Goal: Task Accomplishment & Management: Manage account settings

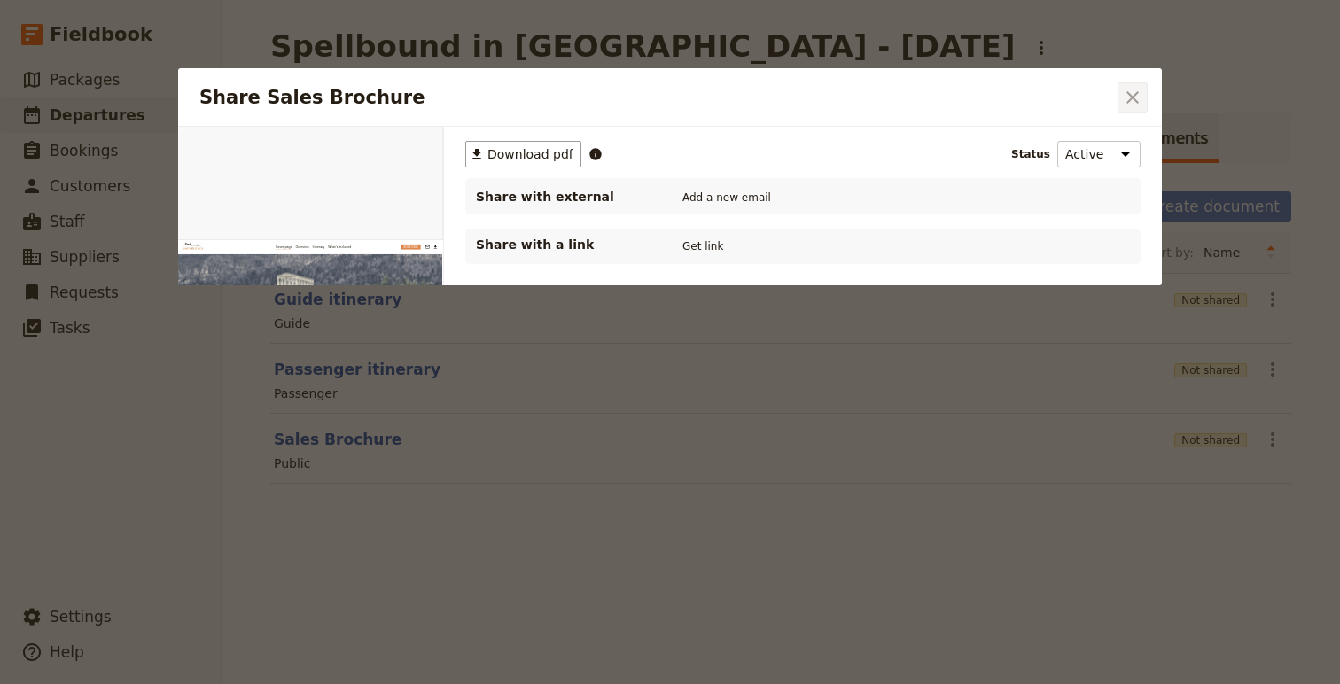
click at [1136, 94] on icon "Close dialog" at bounding box center [1132, 97] width 12 height 12
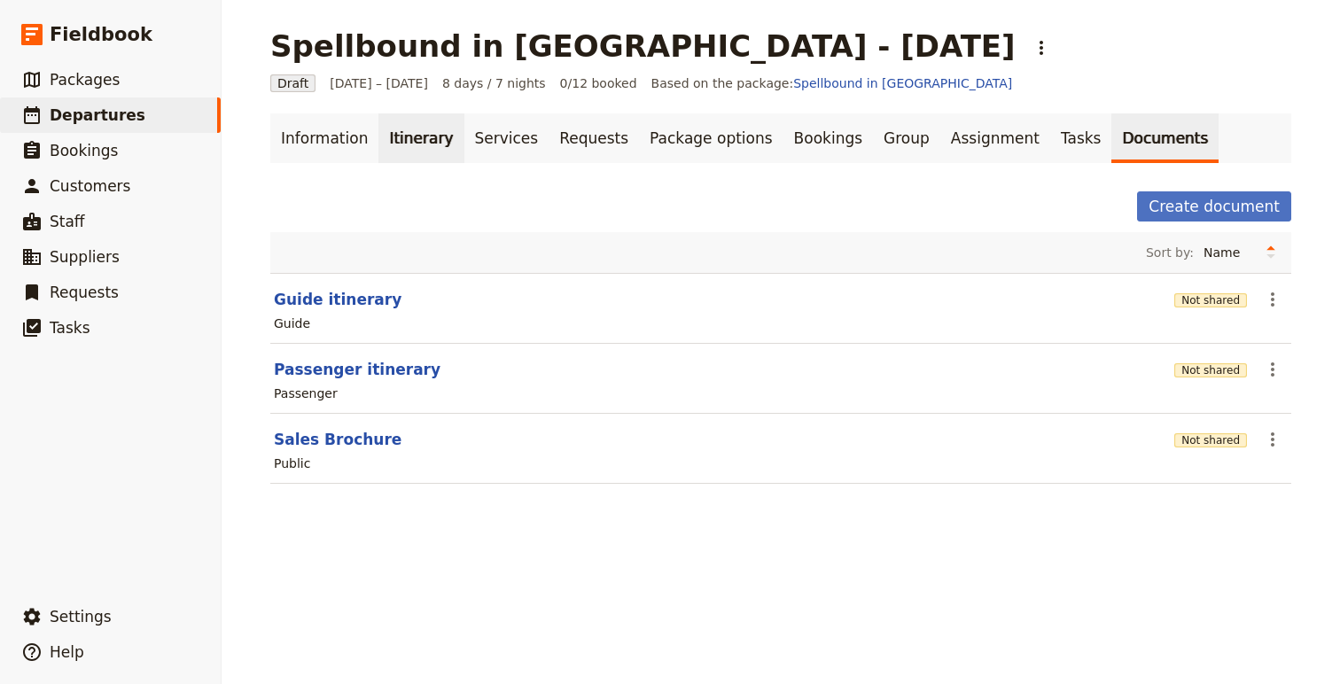
click at [383, 144] on link "Itinerary" at bounding box center [420, 138] width 85 height 50
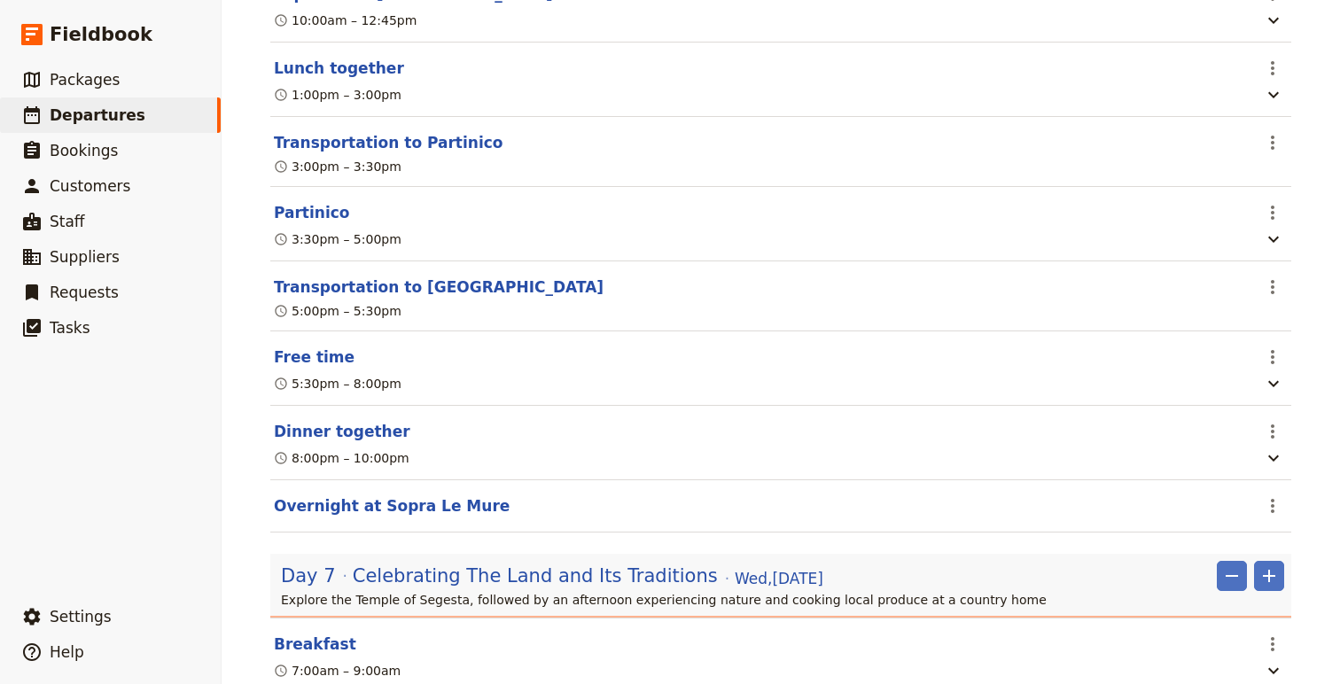
scroll to position [4149, 0]
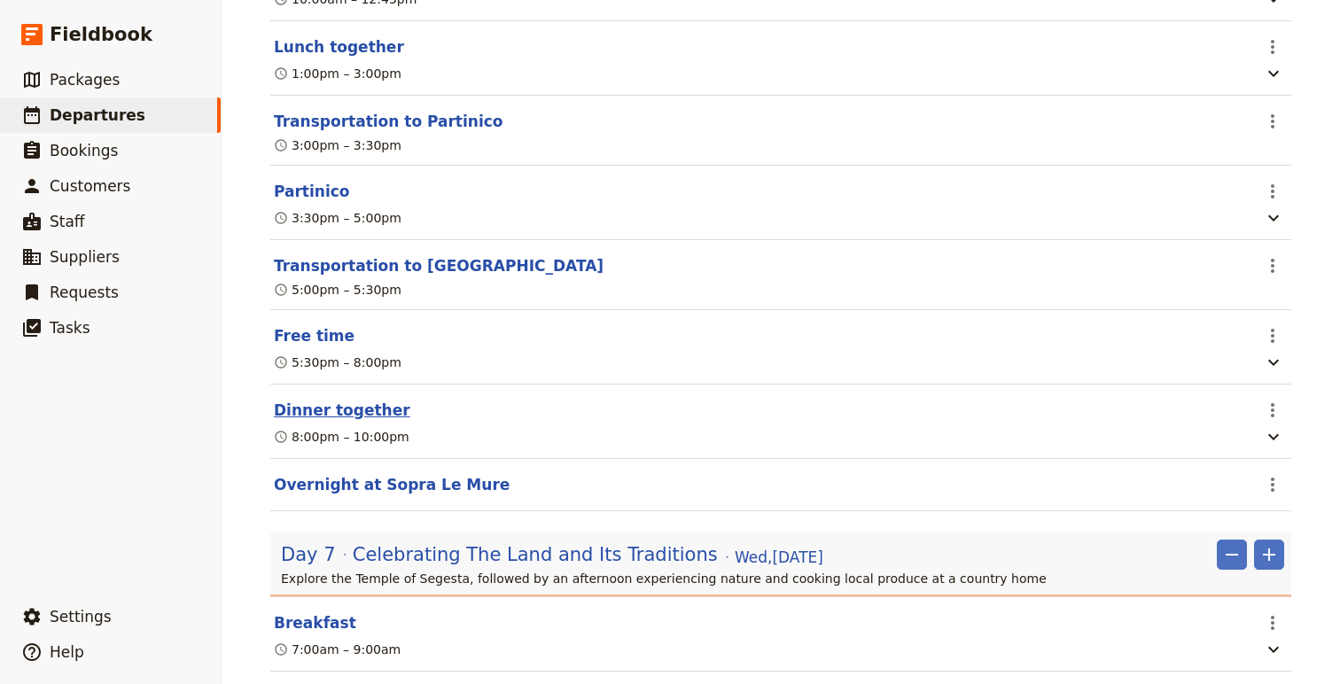
click at [359, 421] on button "Dinner together" at bounding box center [342, 410] width 136 height 21
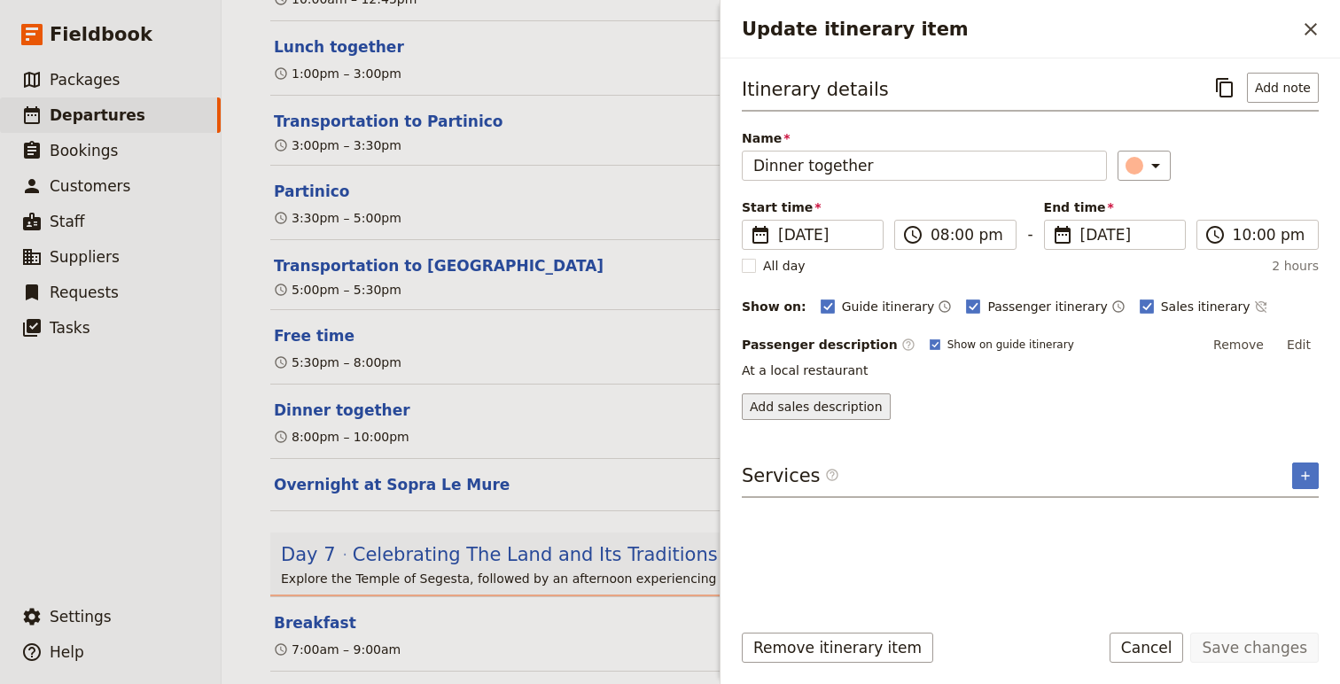
click at [780, 414] on button "Add sales description" at bounding box center [816, 406] width 149 height 27
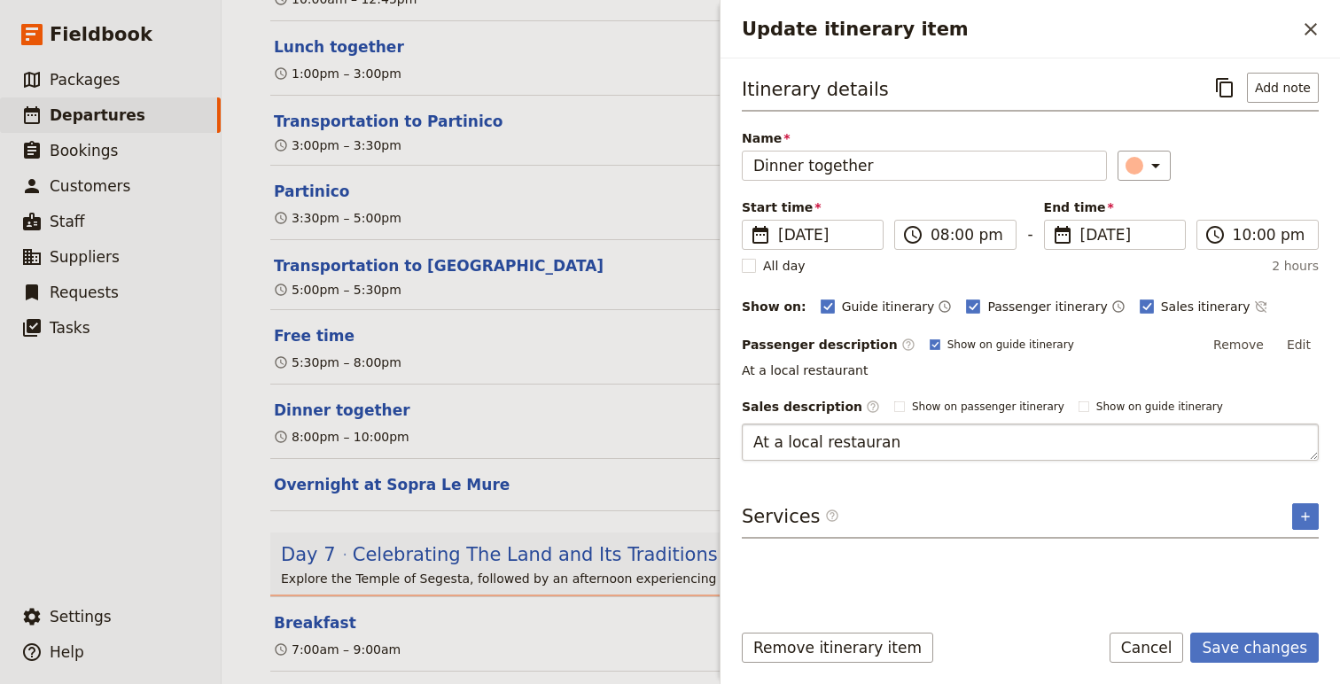
type textarea "At a local restaurant"
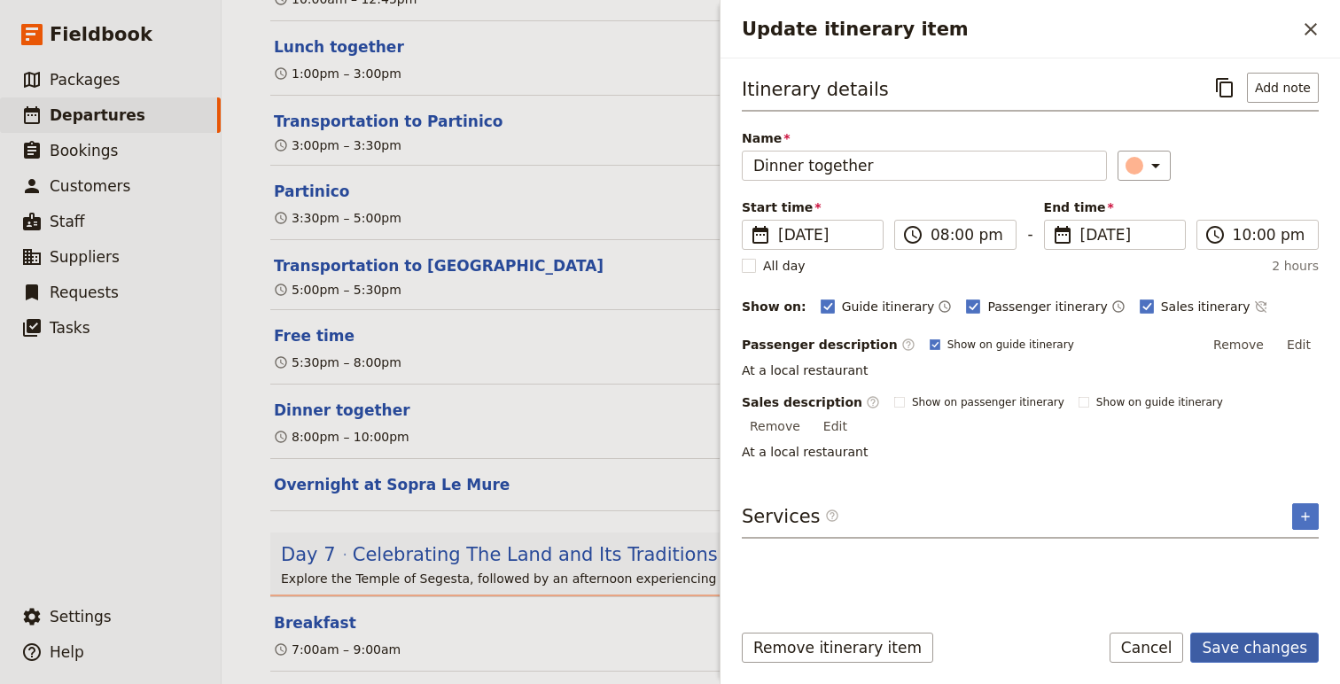
click at [1277, 650] on button "Save changes" at bounding box center [1254, 648] width 129 height 30
